Goal: Use online tool/utility: Use online tool/utility

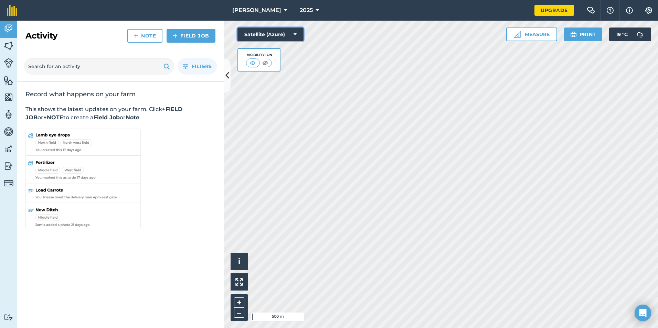
click at [294, 32] on icon at bounding box center [295, 34] width 3 height 7
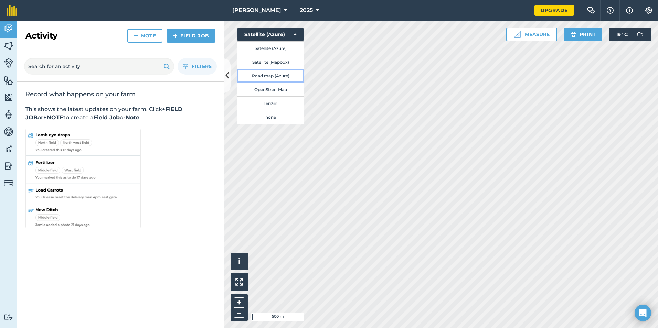
click at [285, 73] on button "Road map (Azure)" at bounding box center [271, 76] width 66 height 14
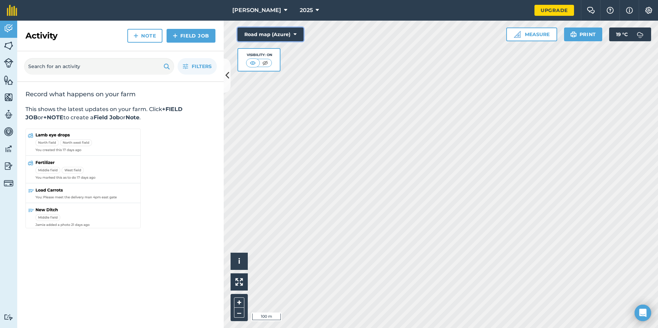
click at [287, 35] on button "Road map (Azure)" at bounding box center [271, 35] width 66 height 14
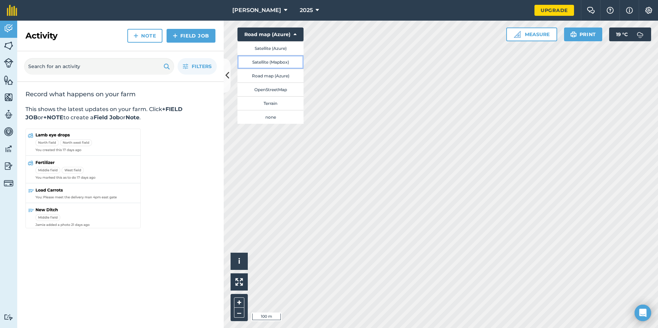
click at [283, 62] on button "Satellite (Mapbox)" at bounding box center [271, 62] width 66 height 14
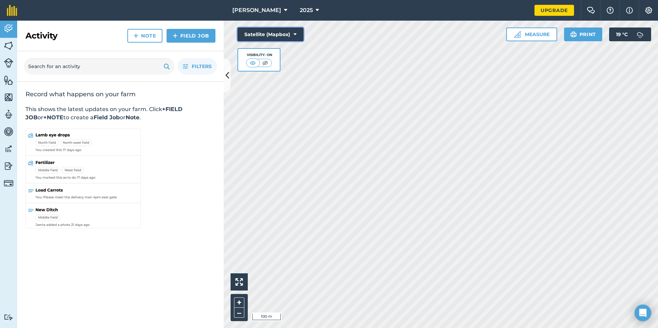
click at [280, 40] on button "Satellite (Mapbox)" at bounding box center [271, 35] width 66 height 14
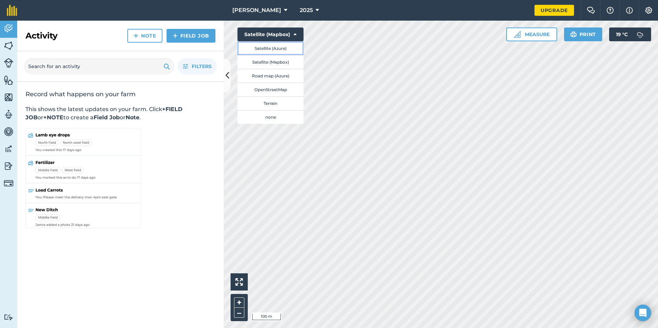
click at [280, 48] on button "Satellite (Azure)" at bounding box center [271, 48] width 66 height 14
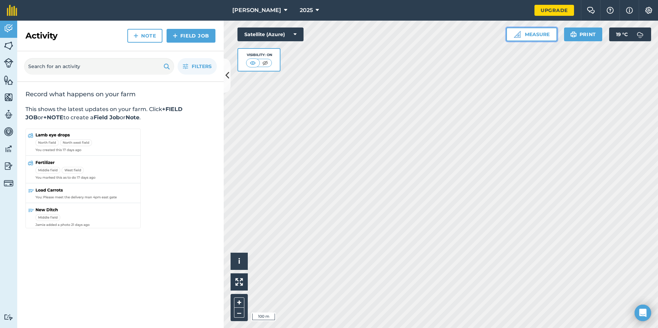
click at [515, 32] on img at bounding box center [517, 34] width 7 height 7
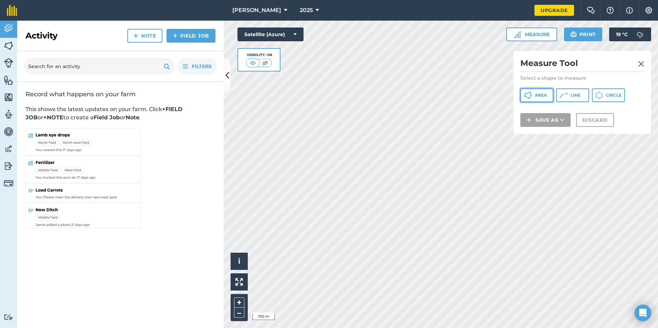
click at [527, 92] on icon at bounding box center [528, 95] width 8 height 8
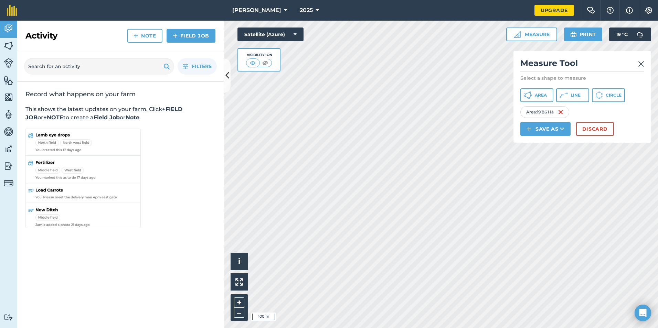
click at [641, 64] on img at bounding box center [641, 64] width 6 height 8
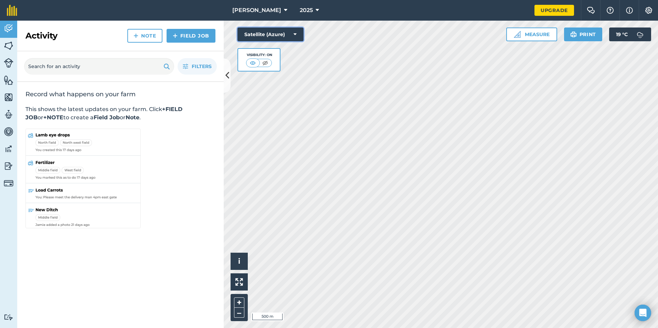
click at [284, 33] on button "Satellite (Azure)" at bounding box center [271, 35] width 66 height 14
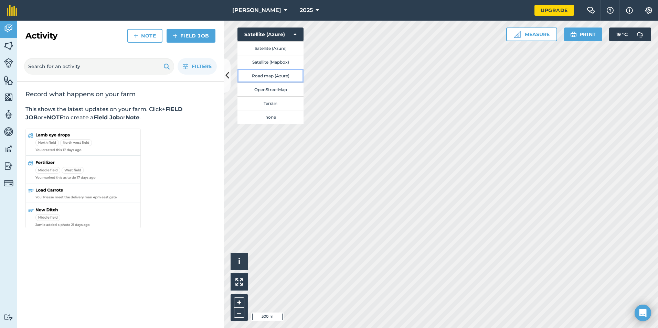
click at [282, 76] on button "Road map (Azure)" at bounding box center [271, 76] width 66 height 14
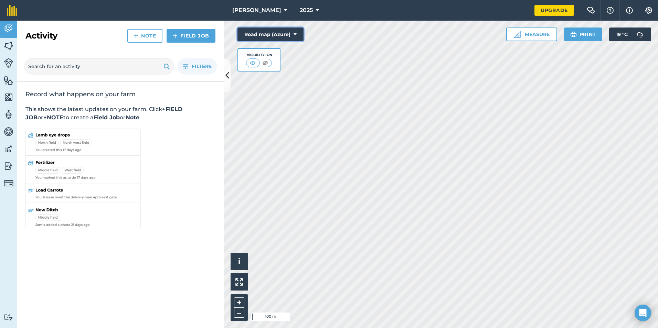
click at [297, 36] on button "Road map (Azure)" at bounding box center [271, 35] width 66 height 14
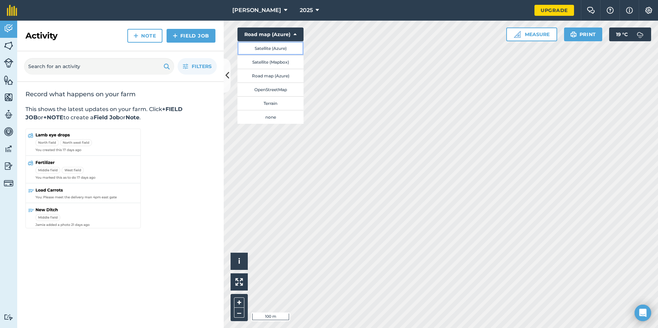
click at [287, 47] on button "Satellite (Azure)" at bounding box center [271, 48] width 66 height 14
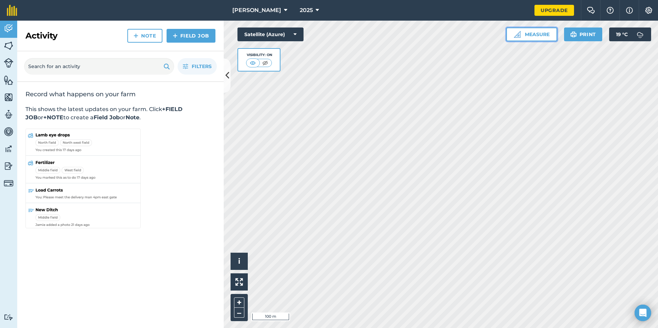
click at [529, 33] on button "Measure" at bounding box center [531, 35] width 51 height 14
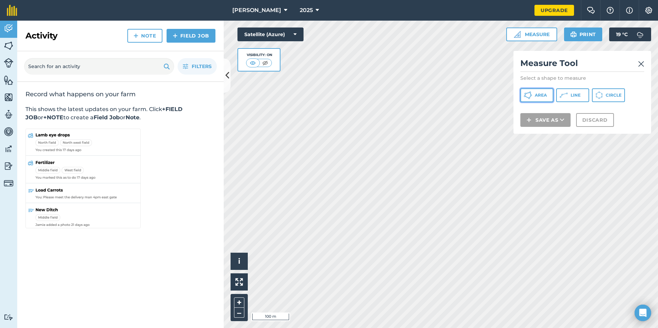
click at [544, 91] on button "Area" at bounding box center [536, 95] width 33 height 14
